Goal: Entertainment & Leisure: Consume media (video, audio)

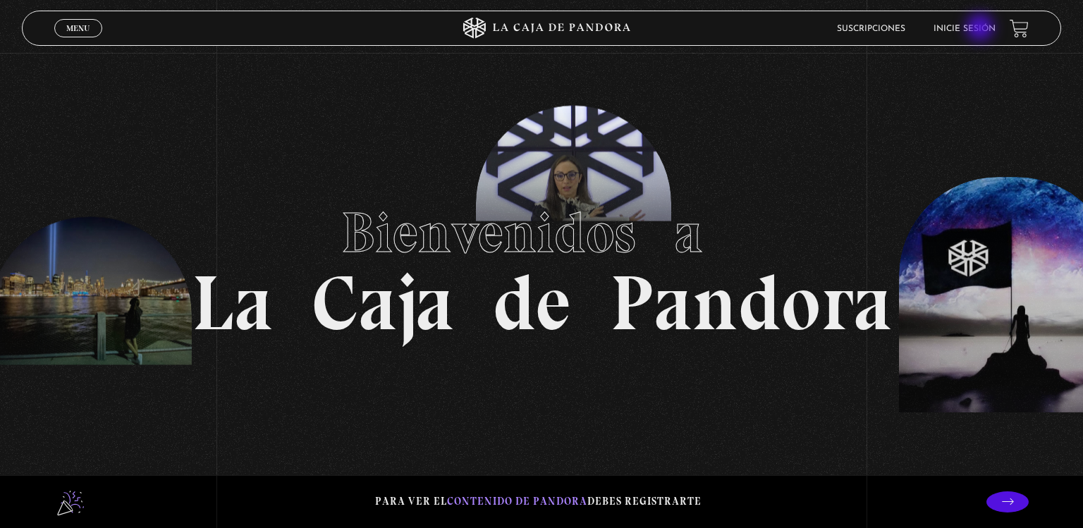
click at [982, 29] on link "Inicie sesión" at bounding box center [965, 29] width 62 height 8
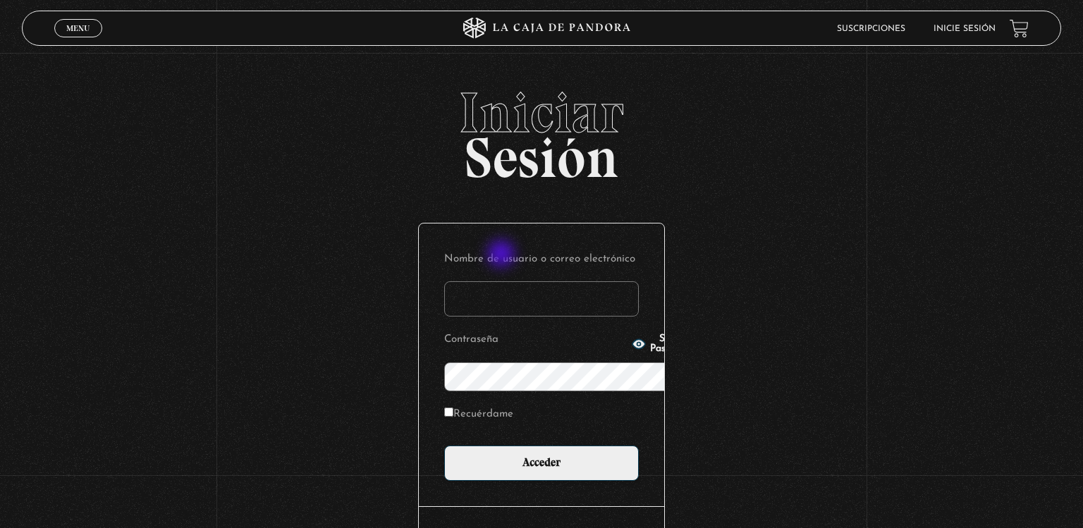
click at [503, 281] on input "Nombre de usuario o correo electrónico" at bounding box center [541, 298] width 195 height 35
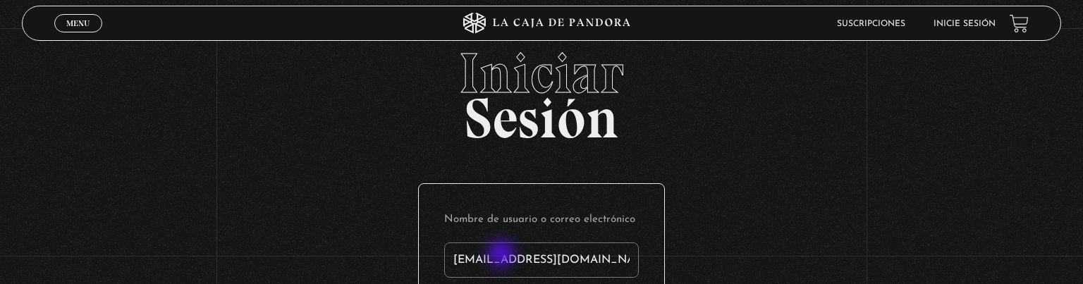
type input "[EMAIL_ADDRESS][DOMAIN_NAME]"
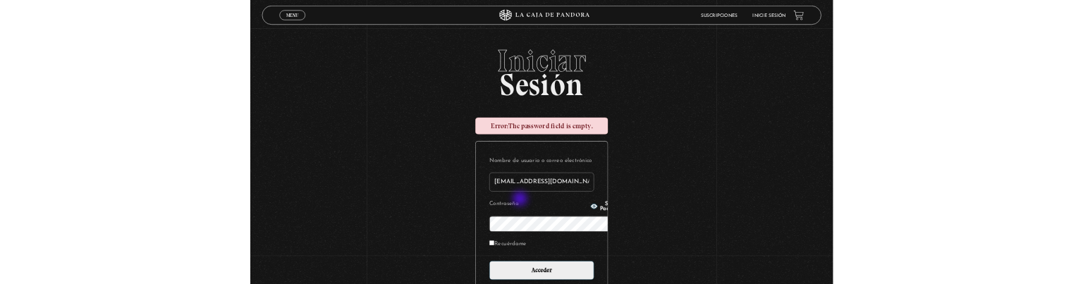
scroll to position [188, 0]
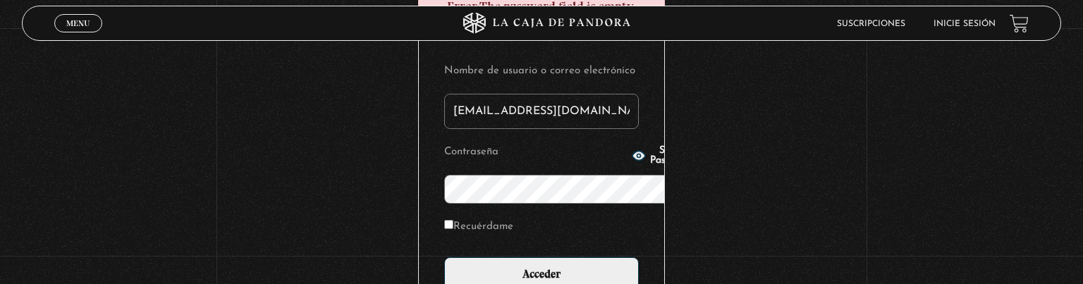
click at [444, 257] on input "Acceder" at bounding box center [541, 274] width 195 height 35
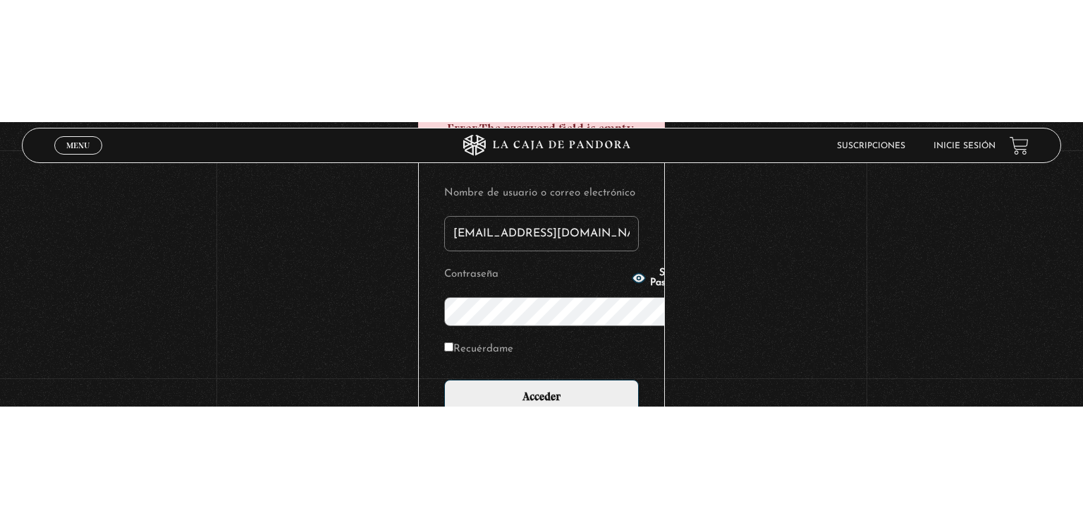
scroll to position [3, 0]
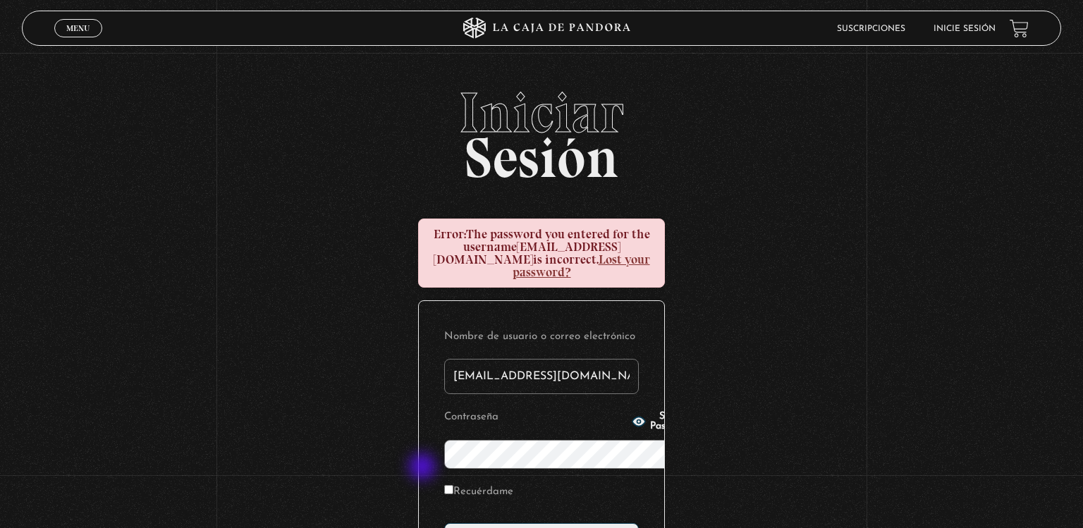
click at [444, 485] on input "Recuérdame" at bounding box center [448, 489] width 9 height 9
checkbox input "true"
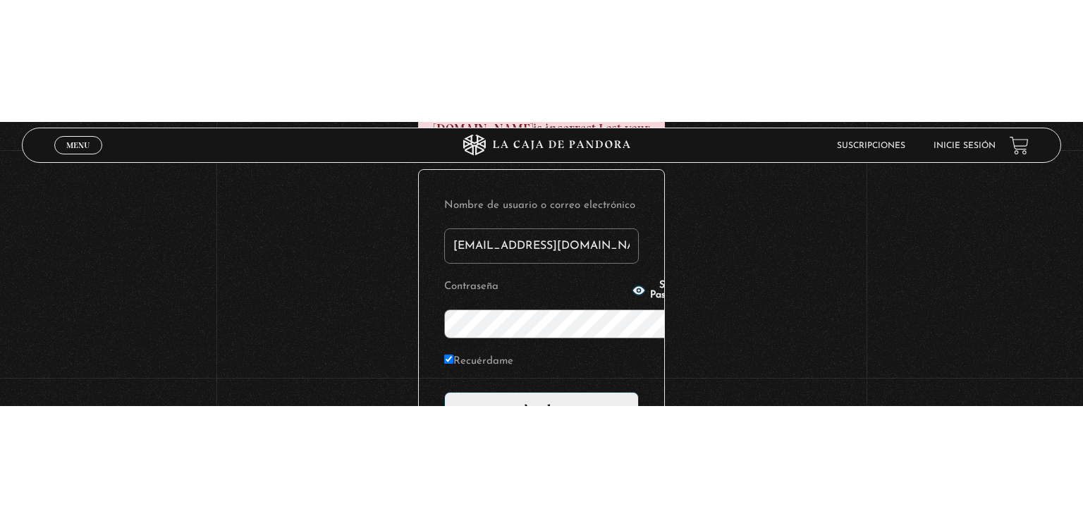
scroll to position [28, 0]
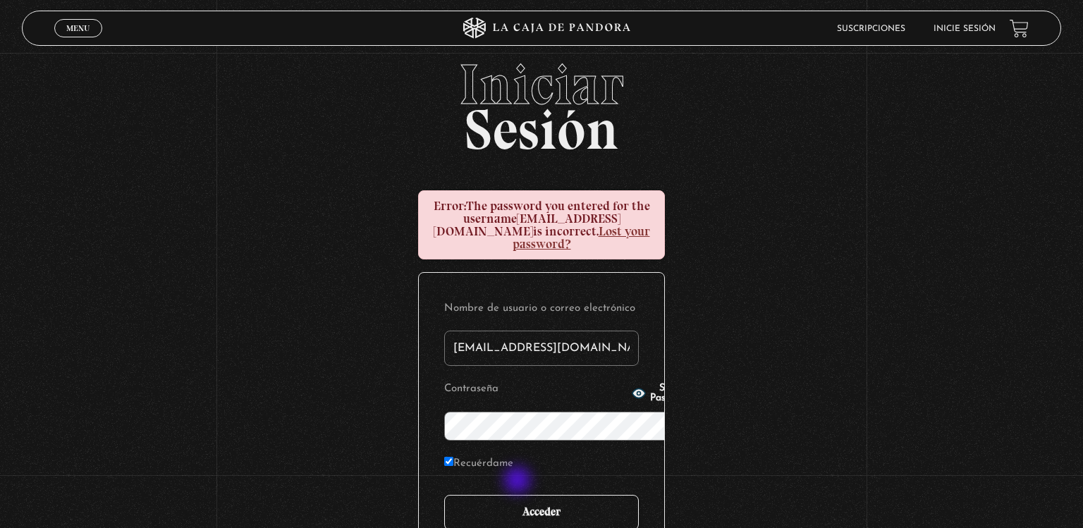
click at [519, 495] on input "Acceder" at bounding box center [541, 512] width 195 height 35
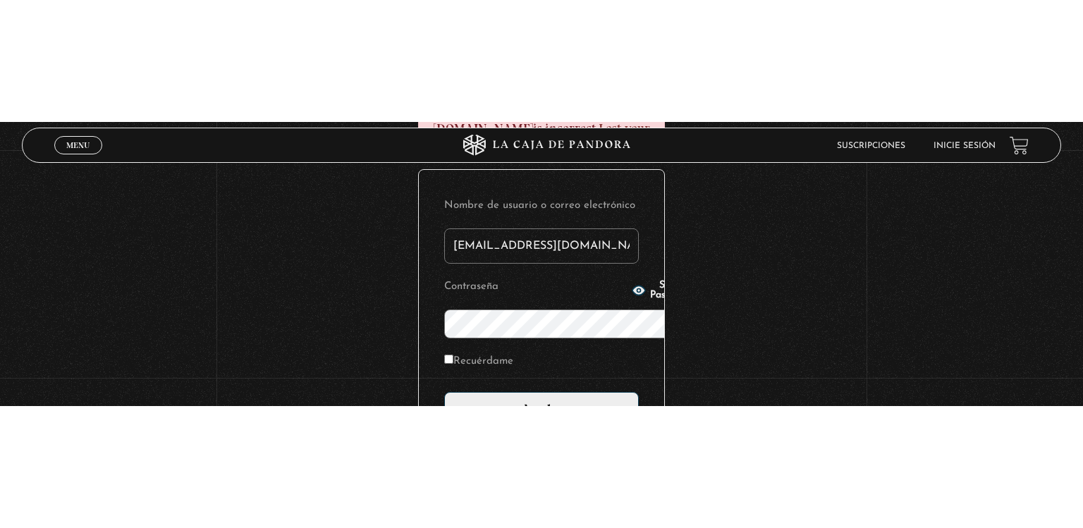
scroll to position [28, 0]
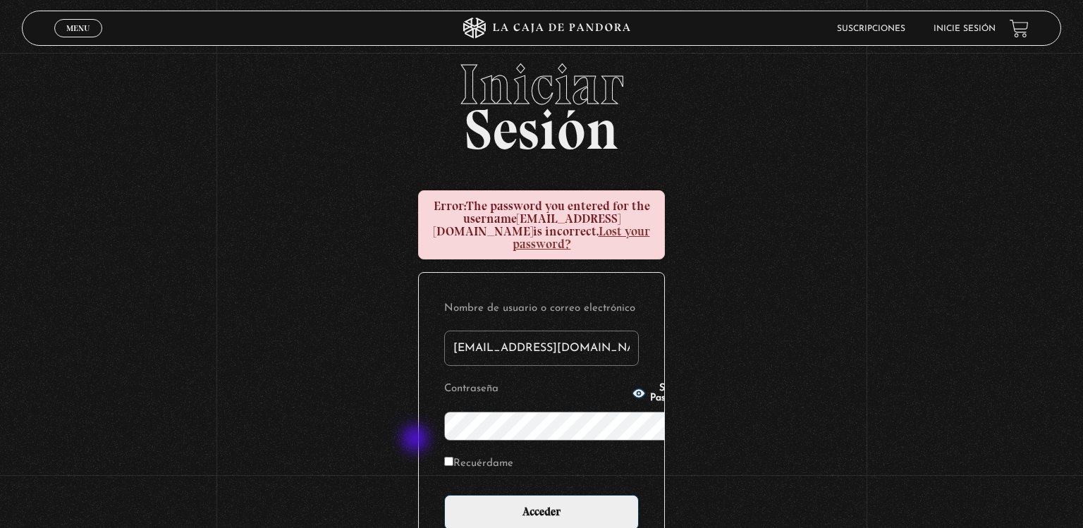
click at [417, 440] on div "Iniciar Sesión Error: The password you entered for the username melazquiros@gma…" at bounding box center [541, 362] width 1083 height 612
click at [444, 454] on label "Recuérdame" at bounding box center [478, 465] width 69 height 22
click at [444, 457] on input "Recuérdame" at bounding box center [448, 461] width 9 height 9
checkbox input "true"
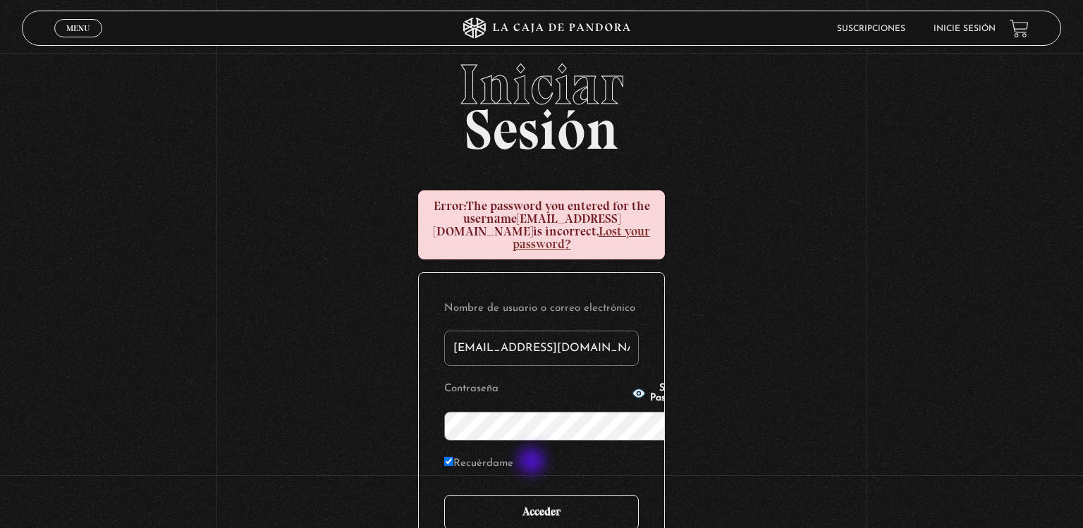
click at [533, 495] on input "Acceder" at bounding box center [541, 512] width 195 height 35
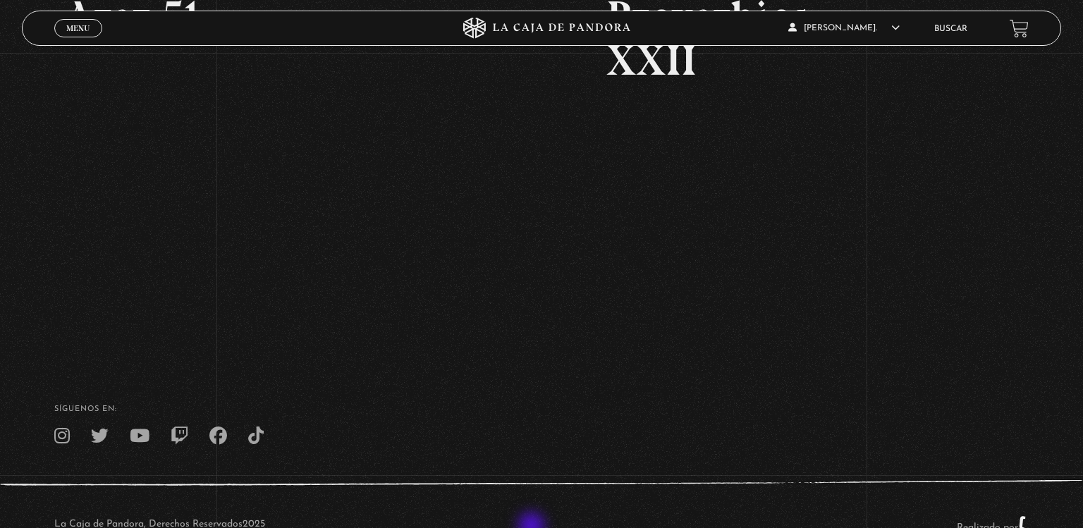
scroll to position [336, 0]
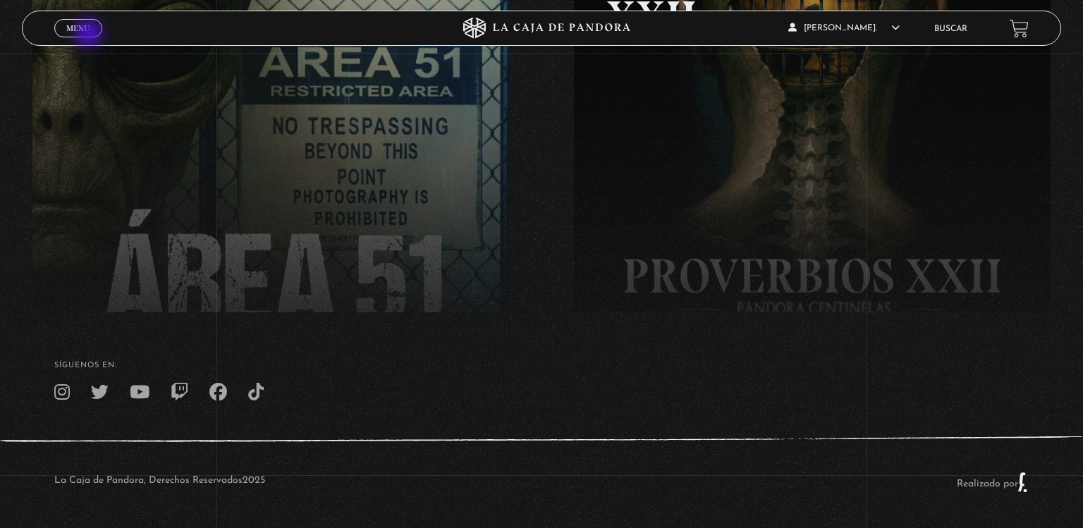
click at [90, 36] on span "Cerrar" at bounding box center [78, 41] width 33 height 10
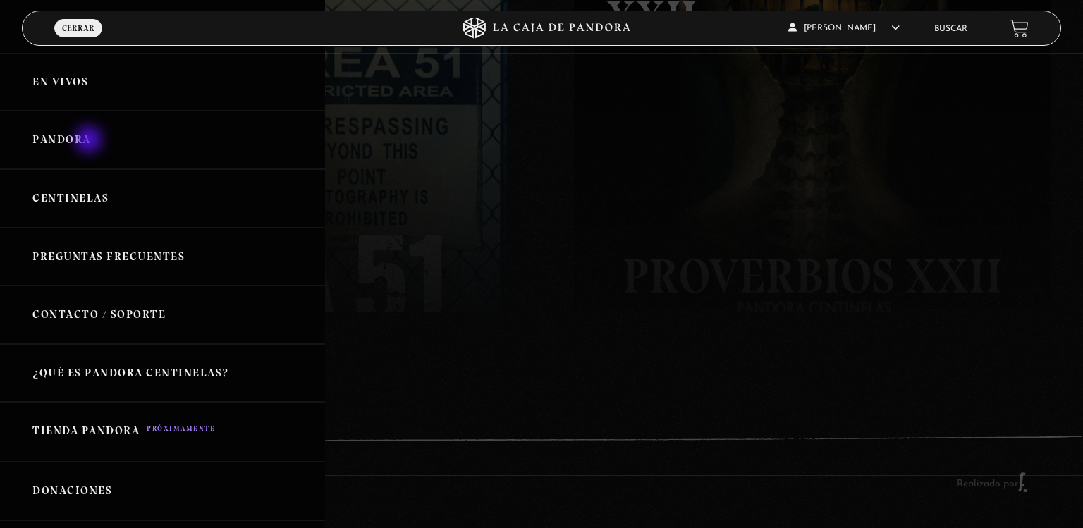
click at [90, 141] on link "Pandora" at bounding box center [162, 140] width 325 height 59
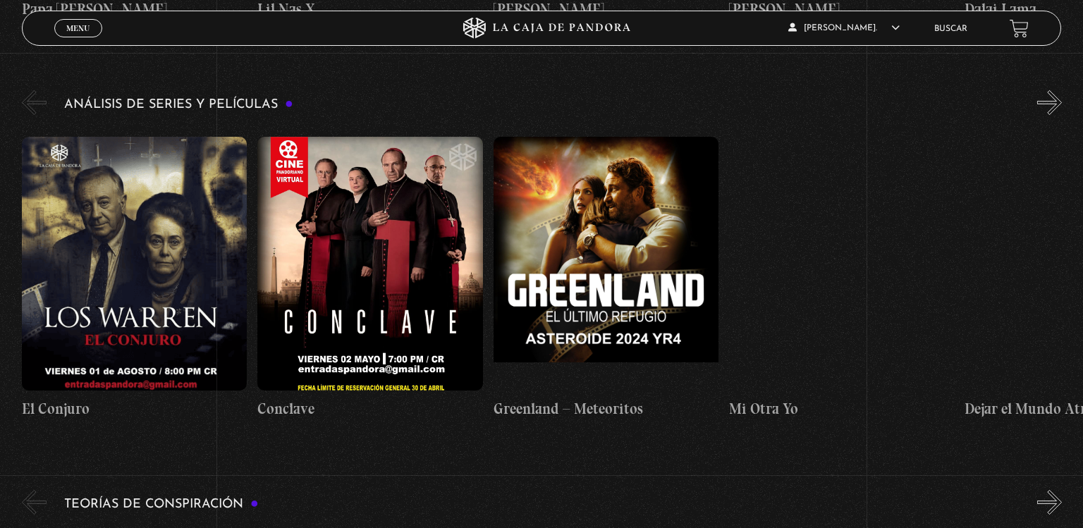
scroll to position [2686, 0]
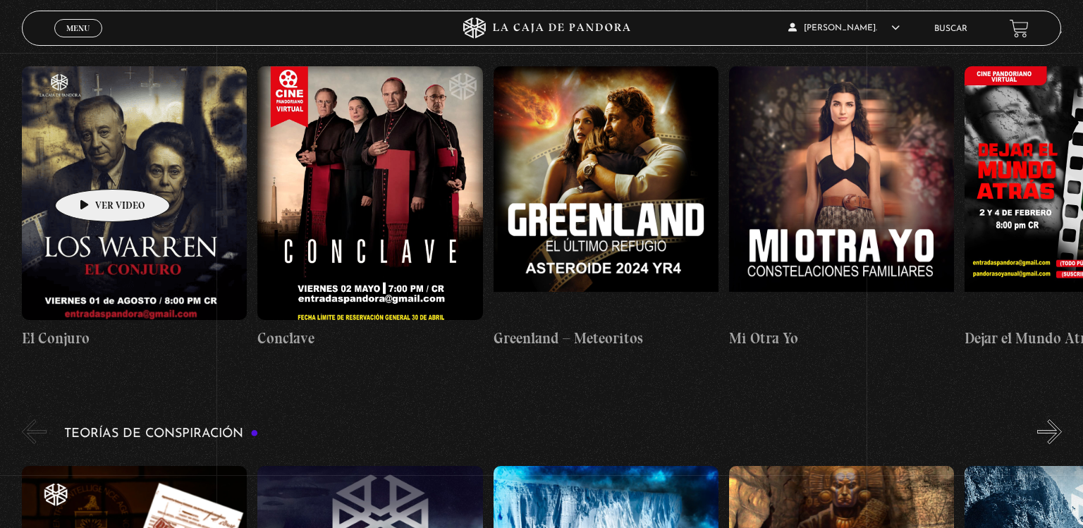
click at [90, 168] on figure at bounding box center [134, 193] width 225 height 254
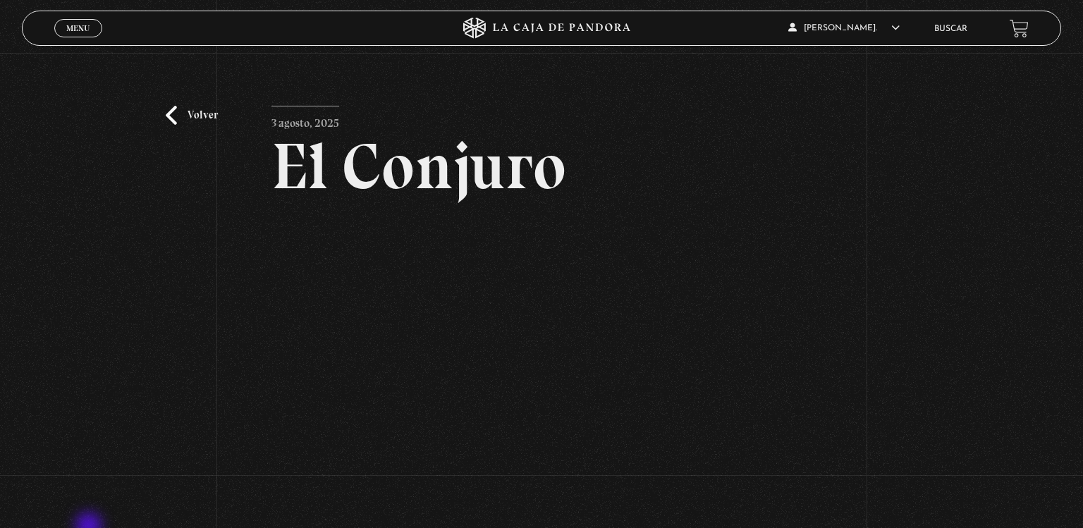
scroll to position [79, 0]
